Goal: Go to known website: Go to known website

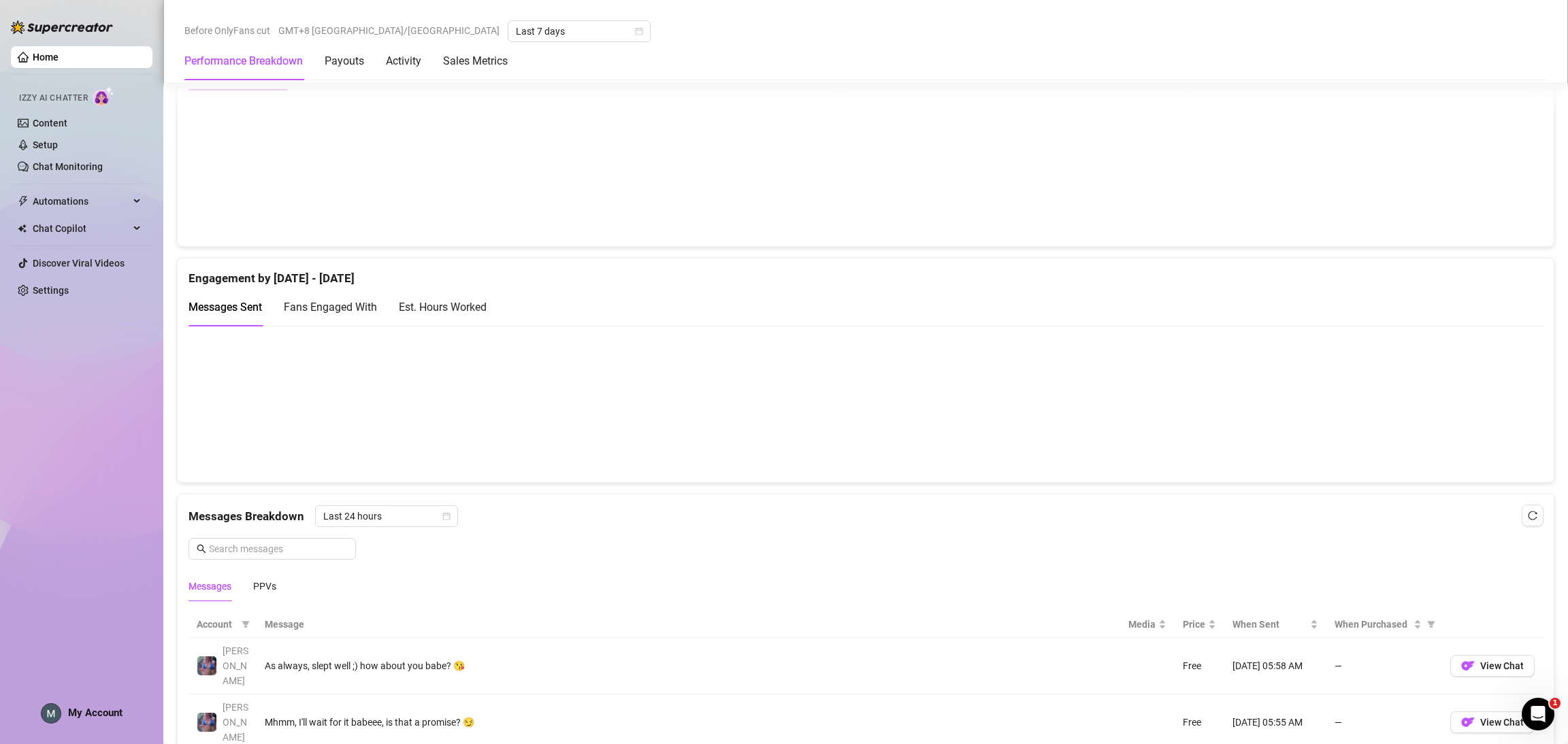
scroll to position [612, 0]
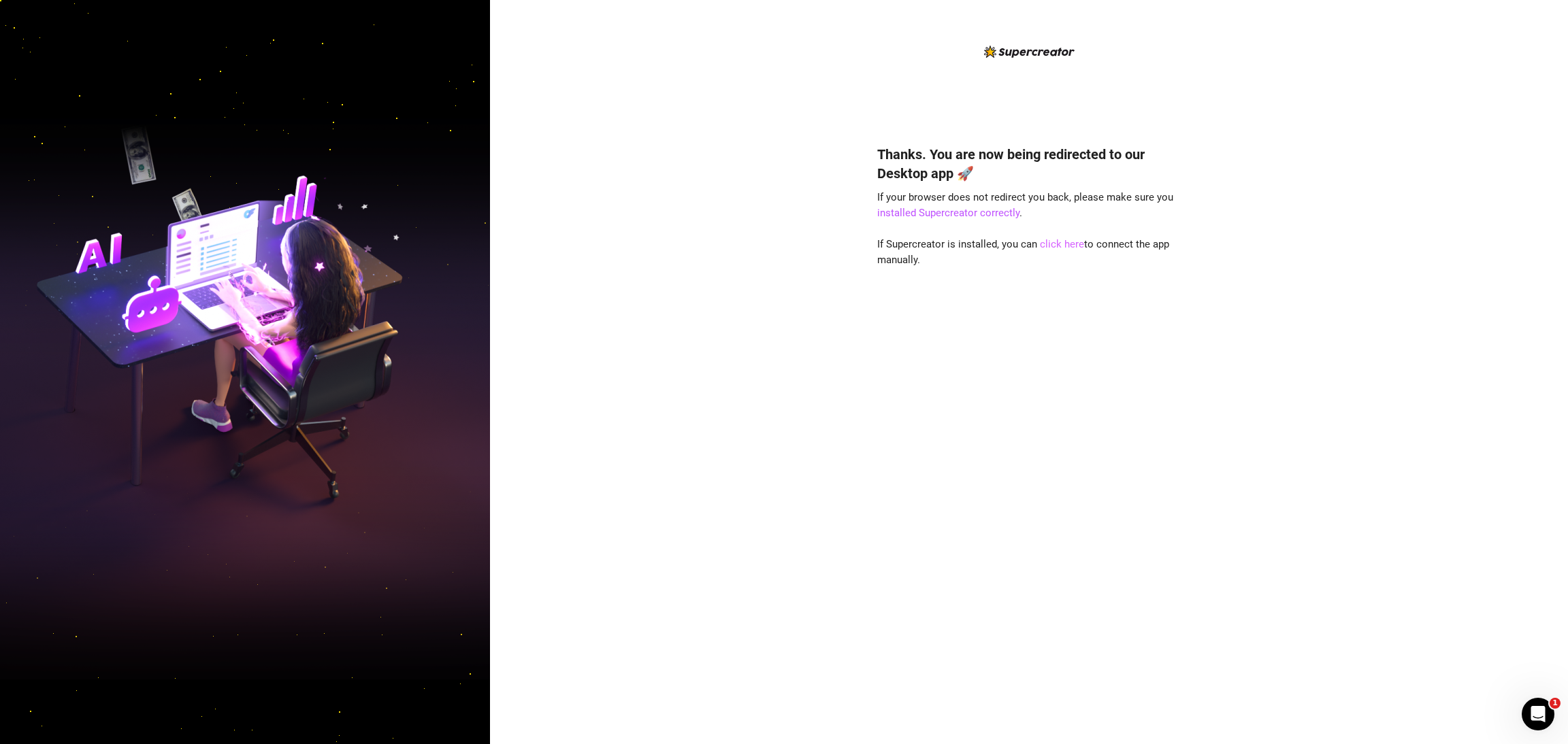
click at [1058, 241] on link "click here" at bounding box center [1062, 244] width 44 height 12
click at [1068, 245] on link "click here" at bounding box center [1062, 244] width 44 height 12
